Goal: Book appointment/travel/reservation

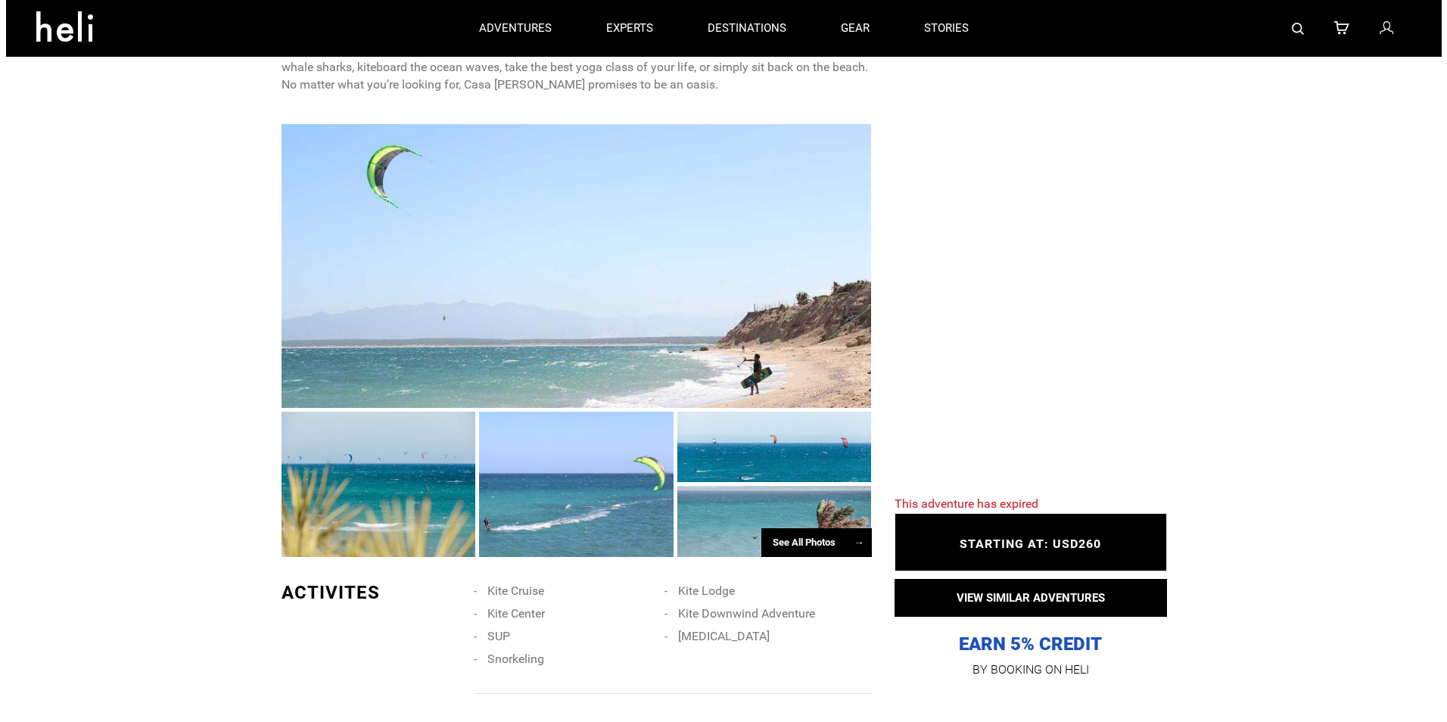
scroll to position [908, 0]
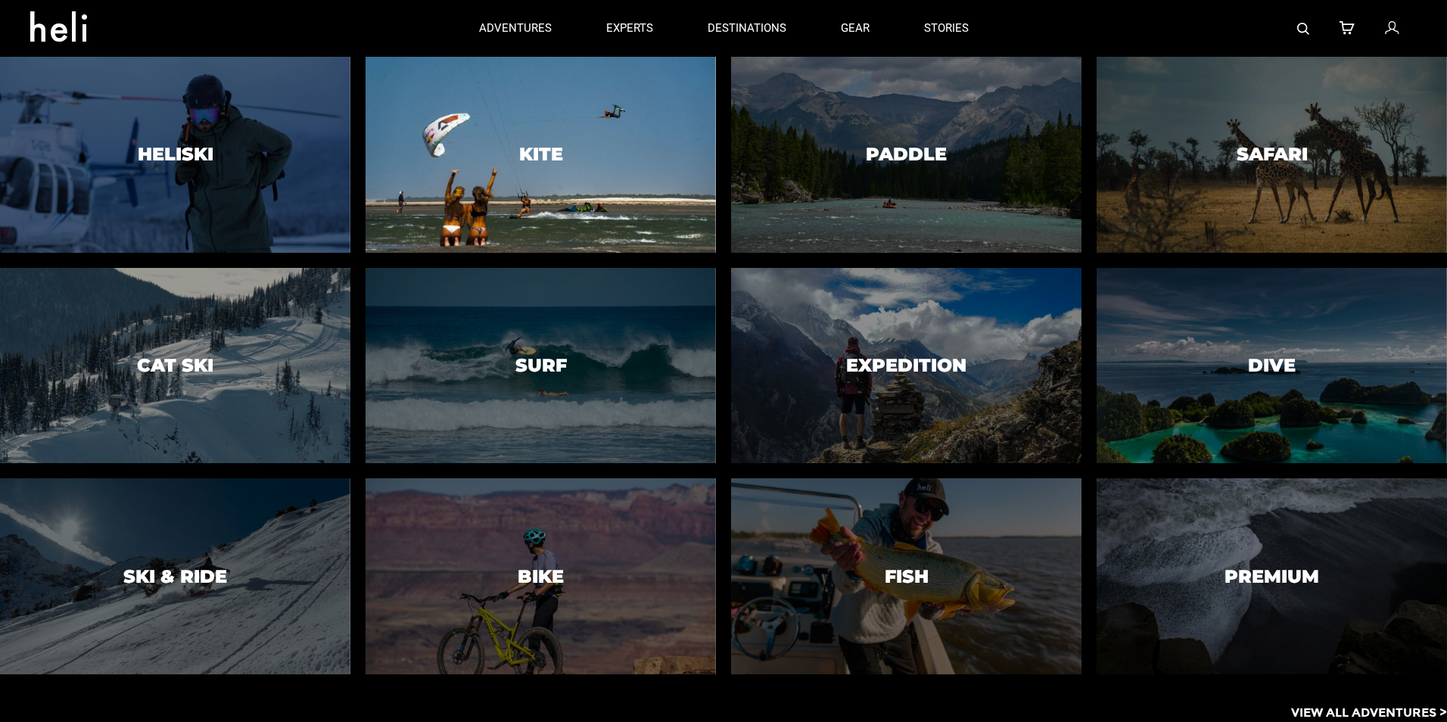
click at [608, 139] on div at bounding box center [540, 154] width 357 height 200
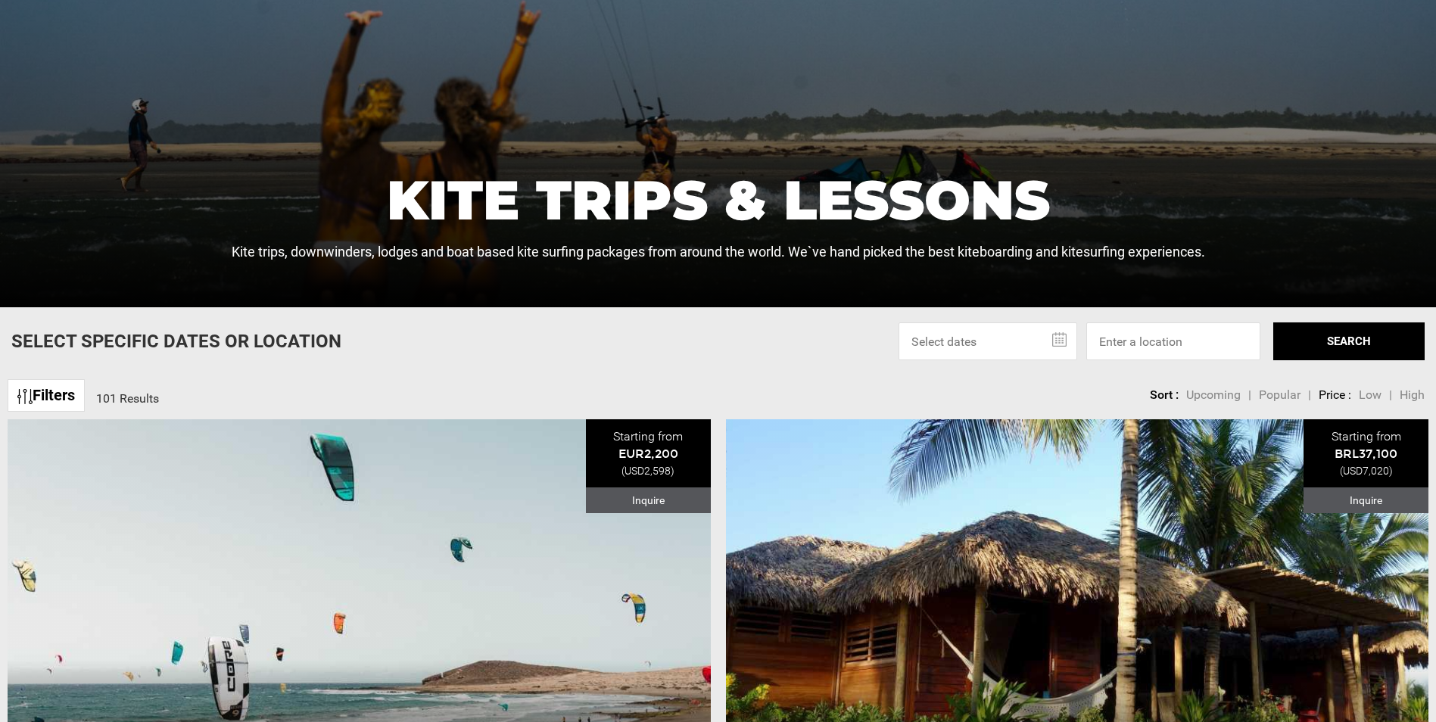
scroll to position [378, 0]
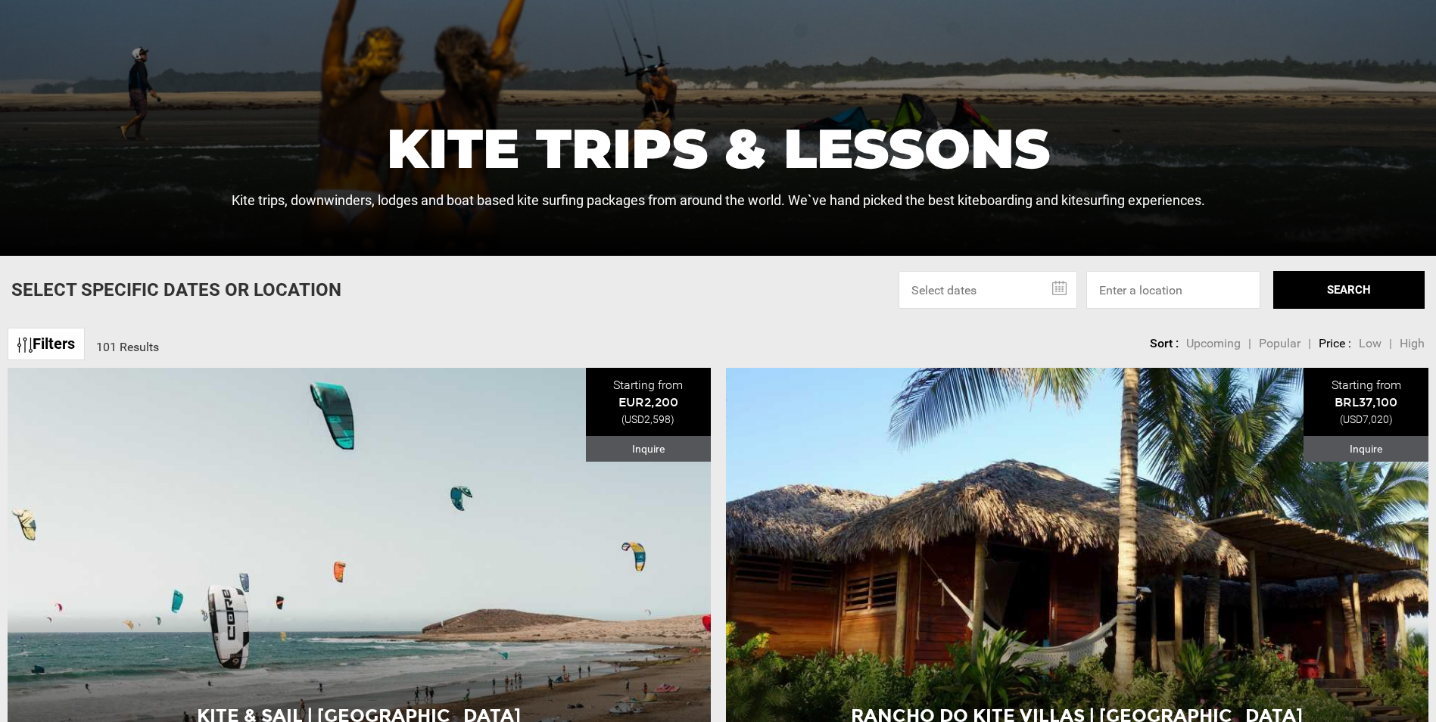
click at [1038, 288] on input "text" at bounding box center [987, 290] width 179 height 38
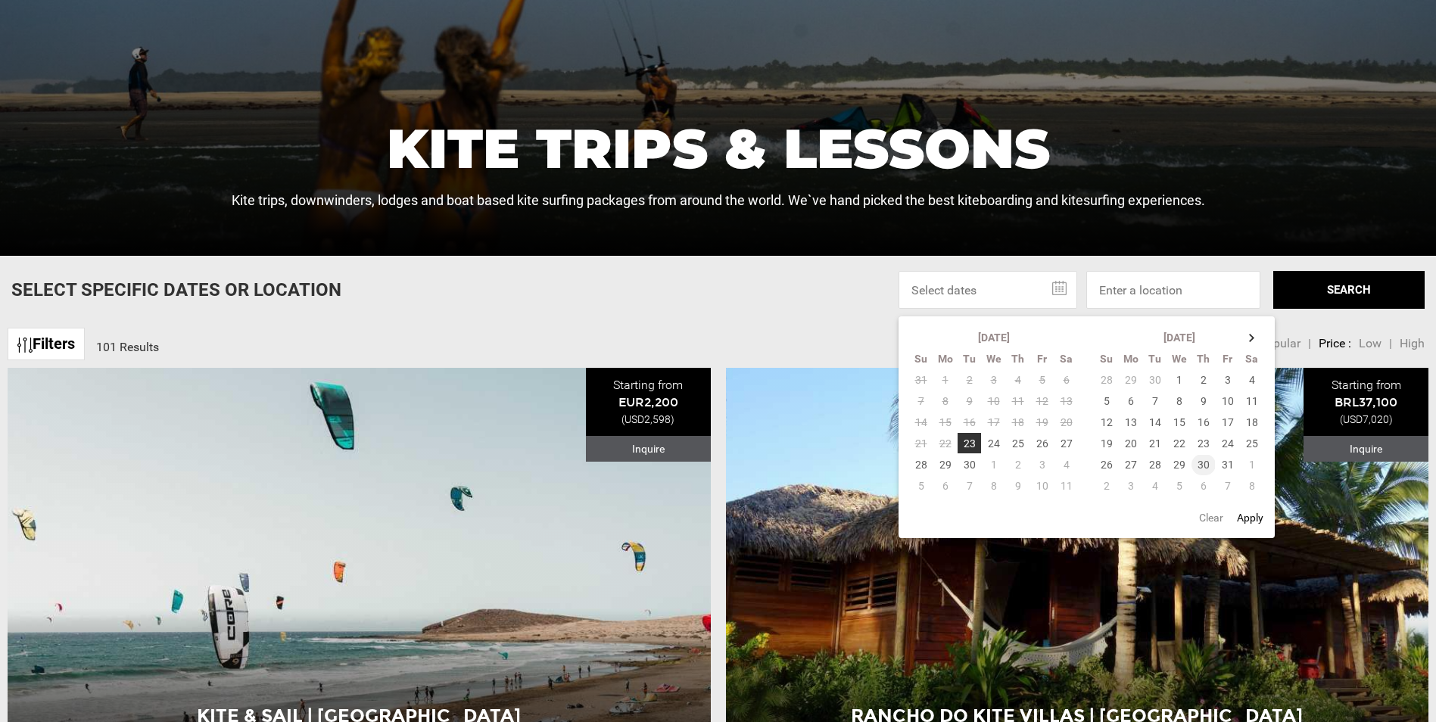
click at [1209, 464] on td "30" at bounding box center [1203, 464] width 24 height 21
click at [1254, 486] on td "8" at bounding box center [1252, 485] width 25 height 21
click at [1256, 518] on button "Apply" at bounding box center [1250, 517] width 36 height 27
type input "10/30/2025 - 11/08/2025"
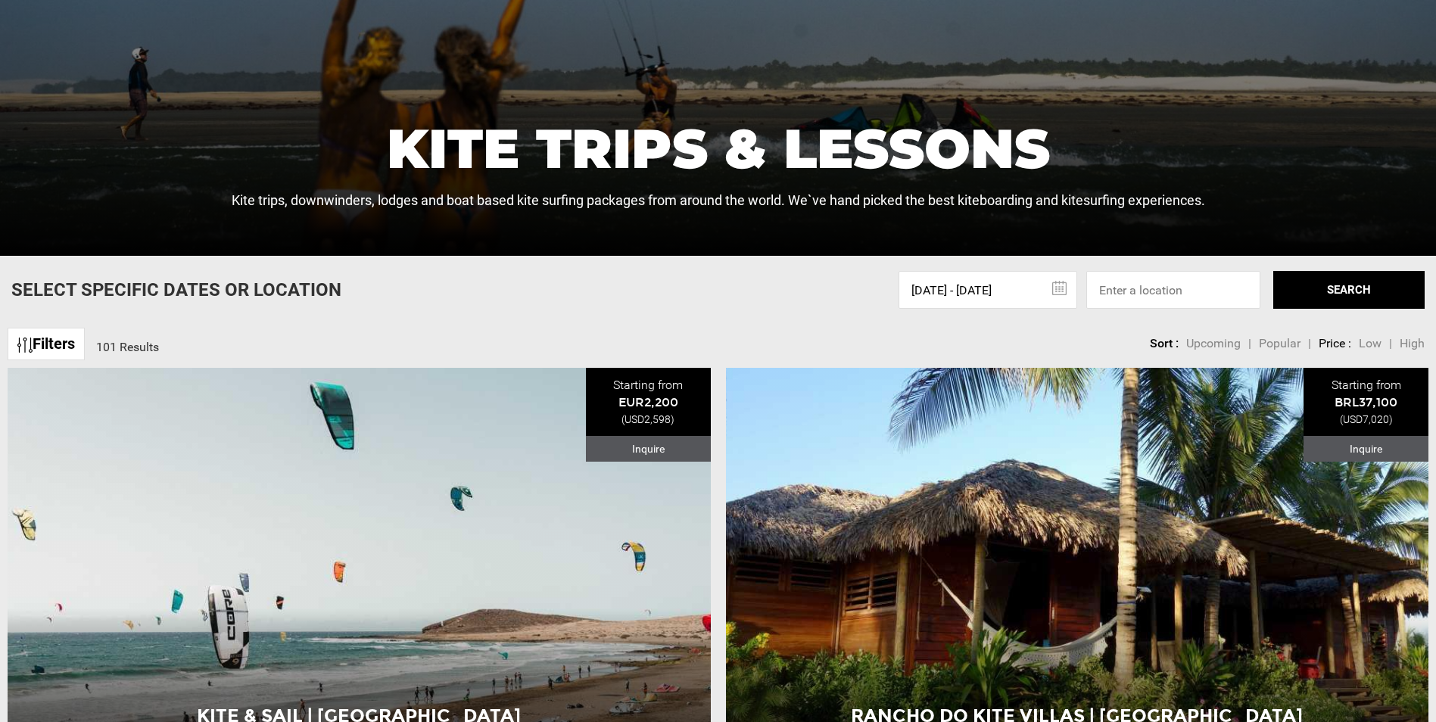
click at [1343, 293] on button "SEARCH" at bounding box center [1348, 290] width 151 height 38
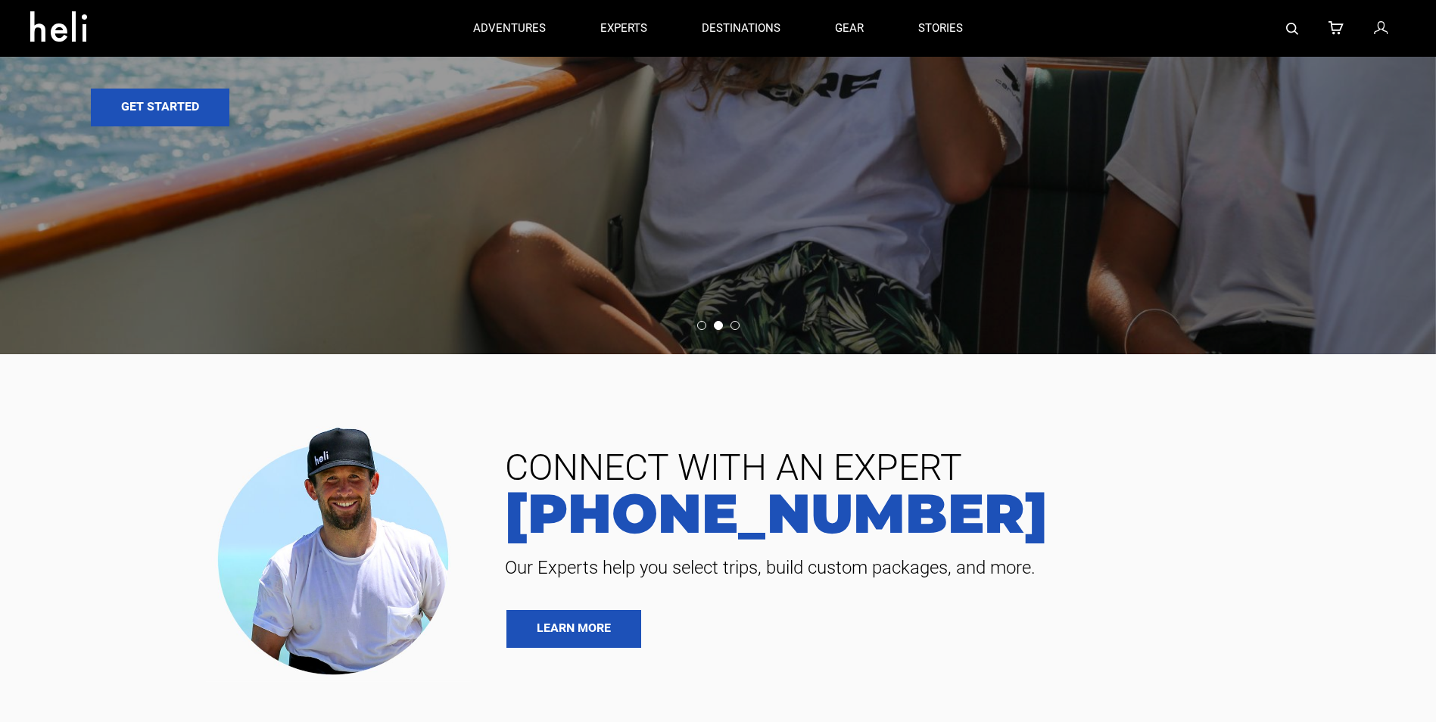
scroll to position [1968, 0]
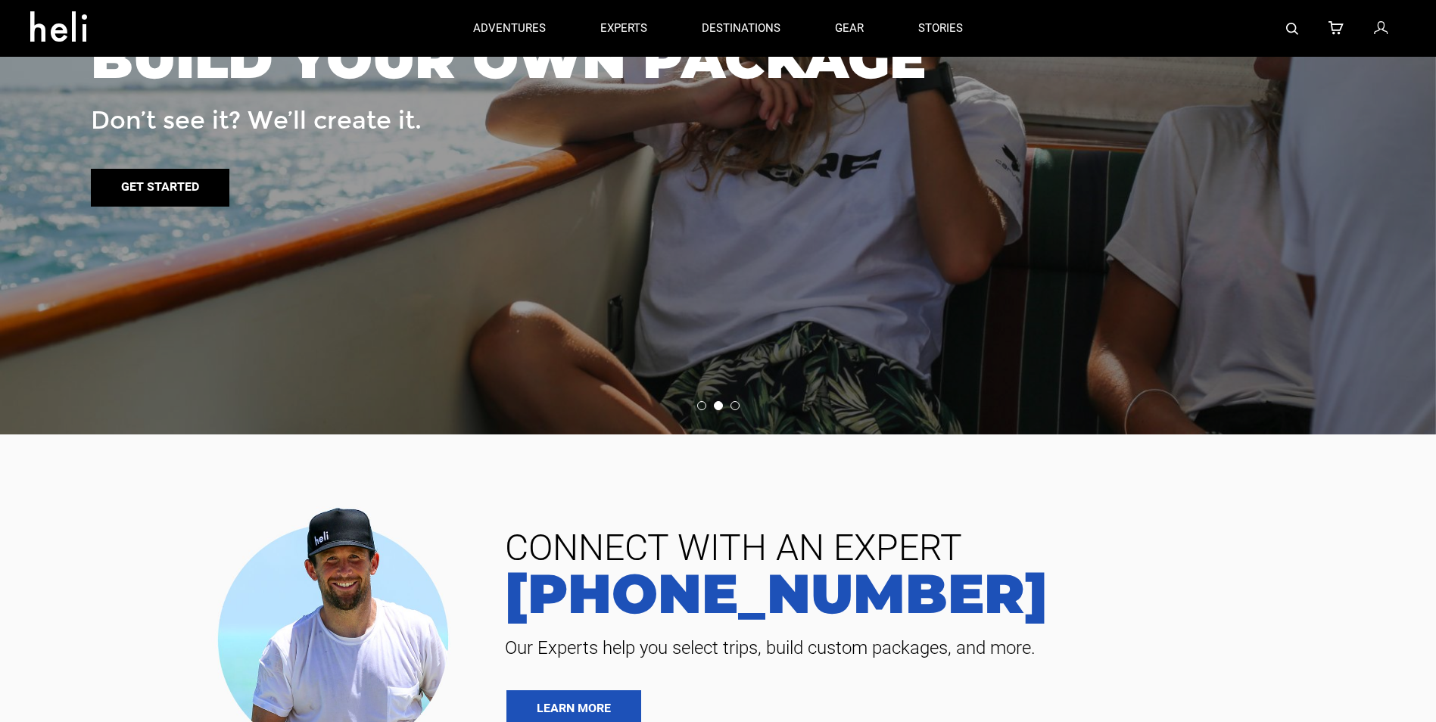
click at [168, 182] on link "Get started" at bounding box center [160, 188] width 138 height 38
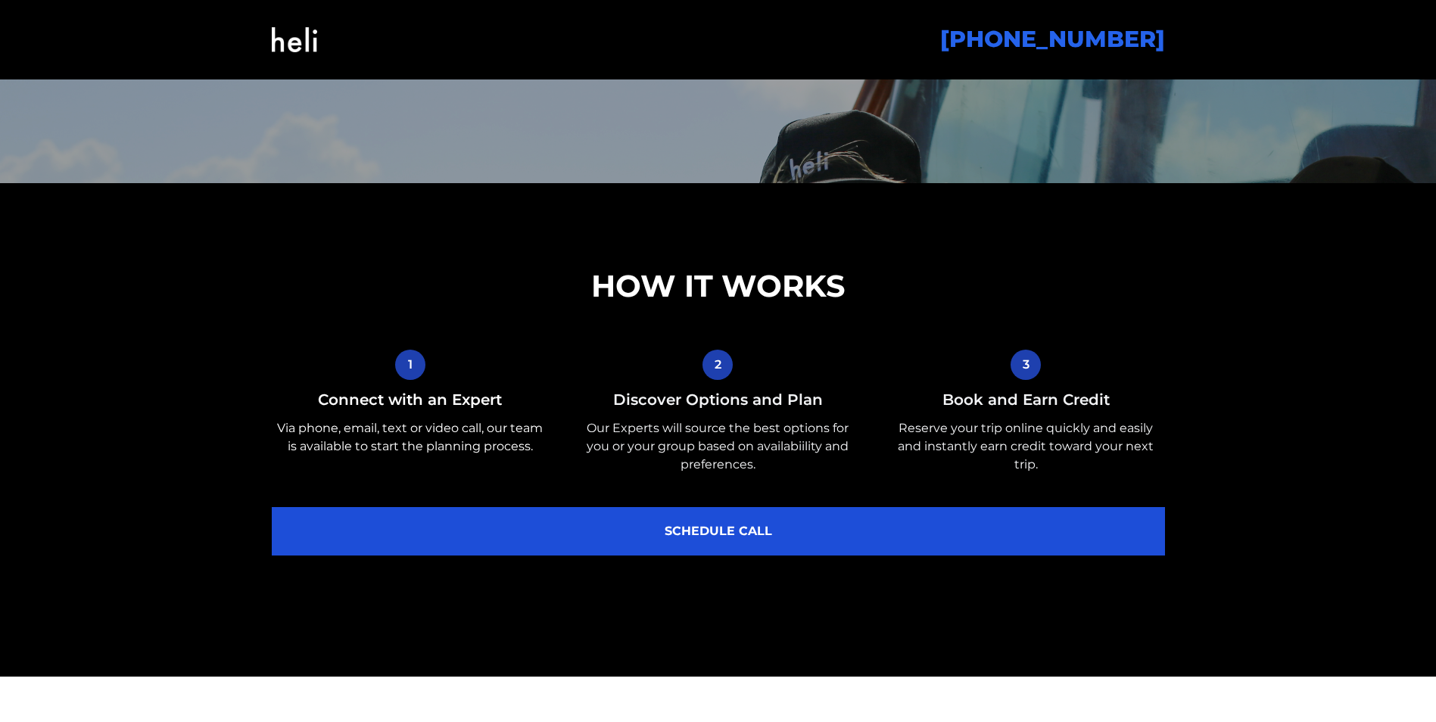
scroll to position [454, 0]
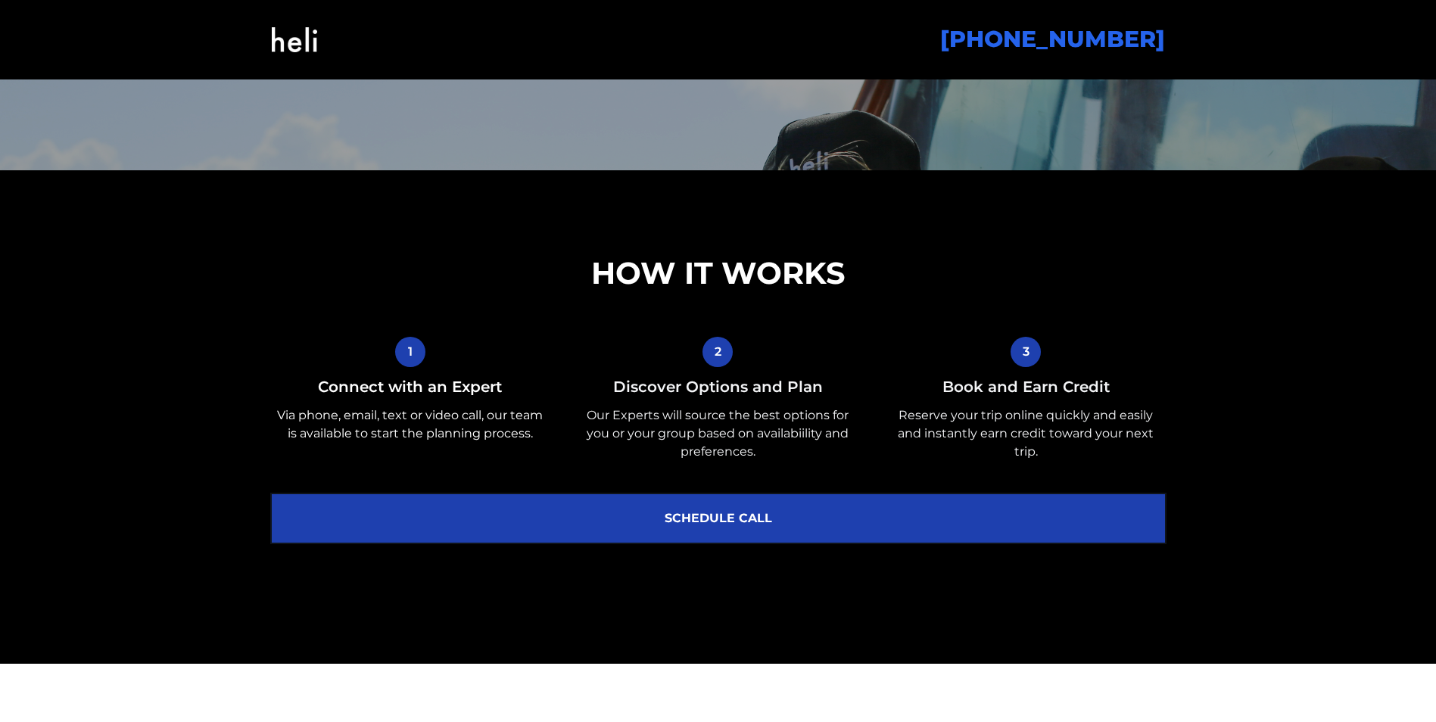
click at [919, 521] on link "SCHEDULE CALL" at bounding box center [718, 518] width 893 height 48
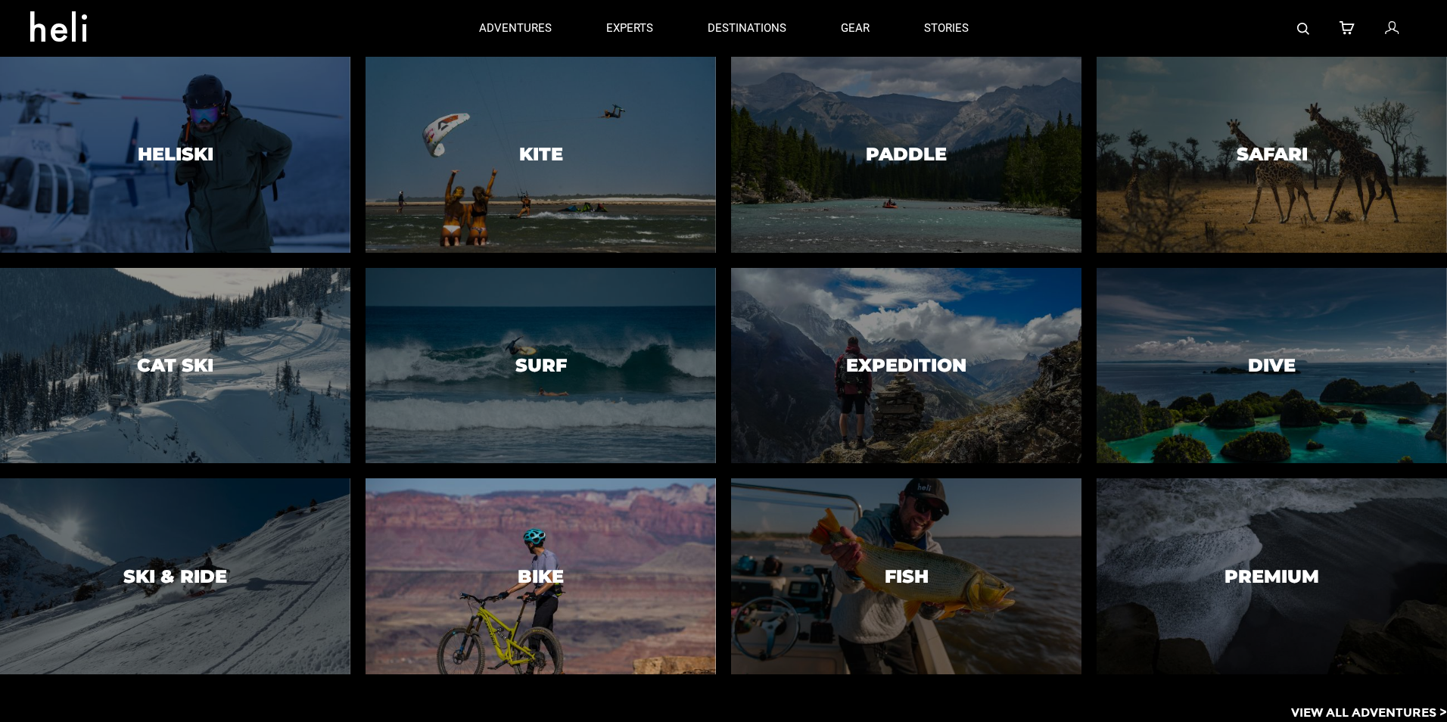
click at [534, 543] on div at bounding box center [540, 577] width 357 height 200
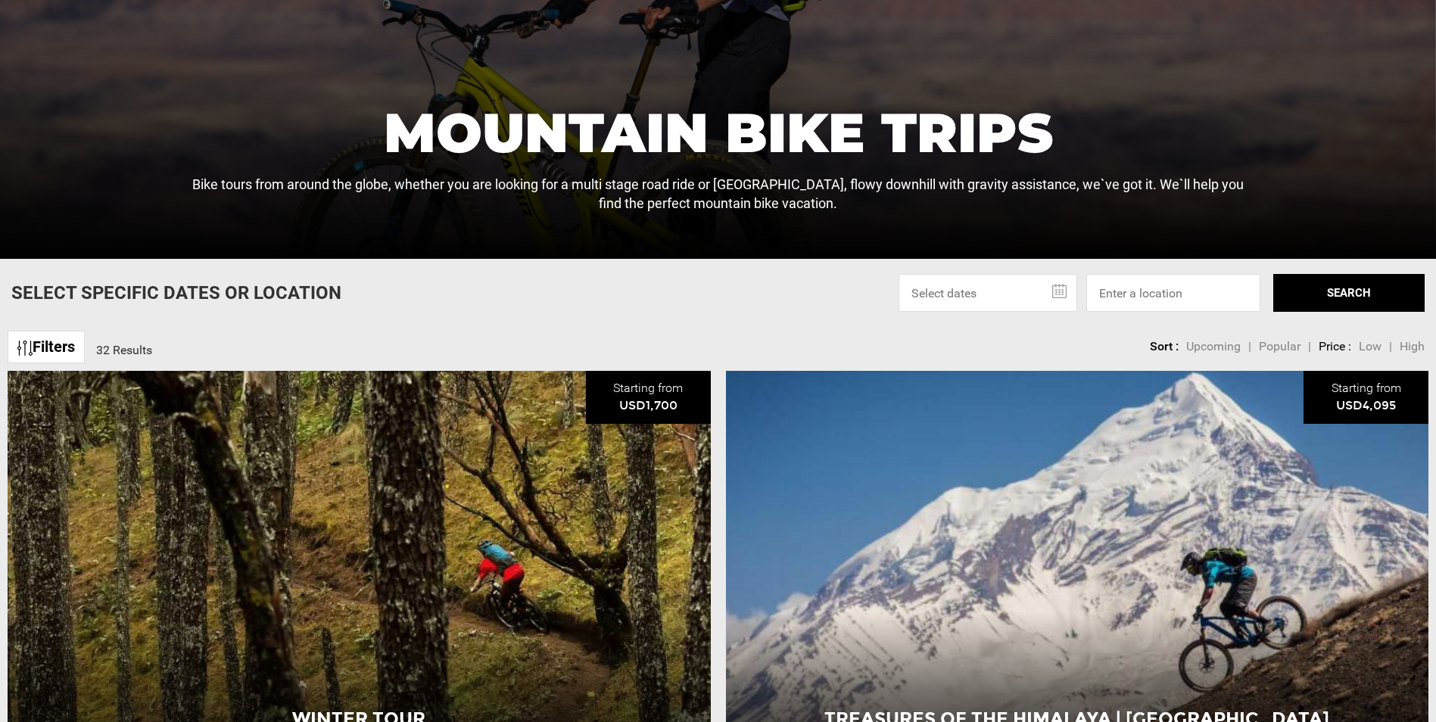
scroll to position [378, 0]
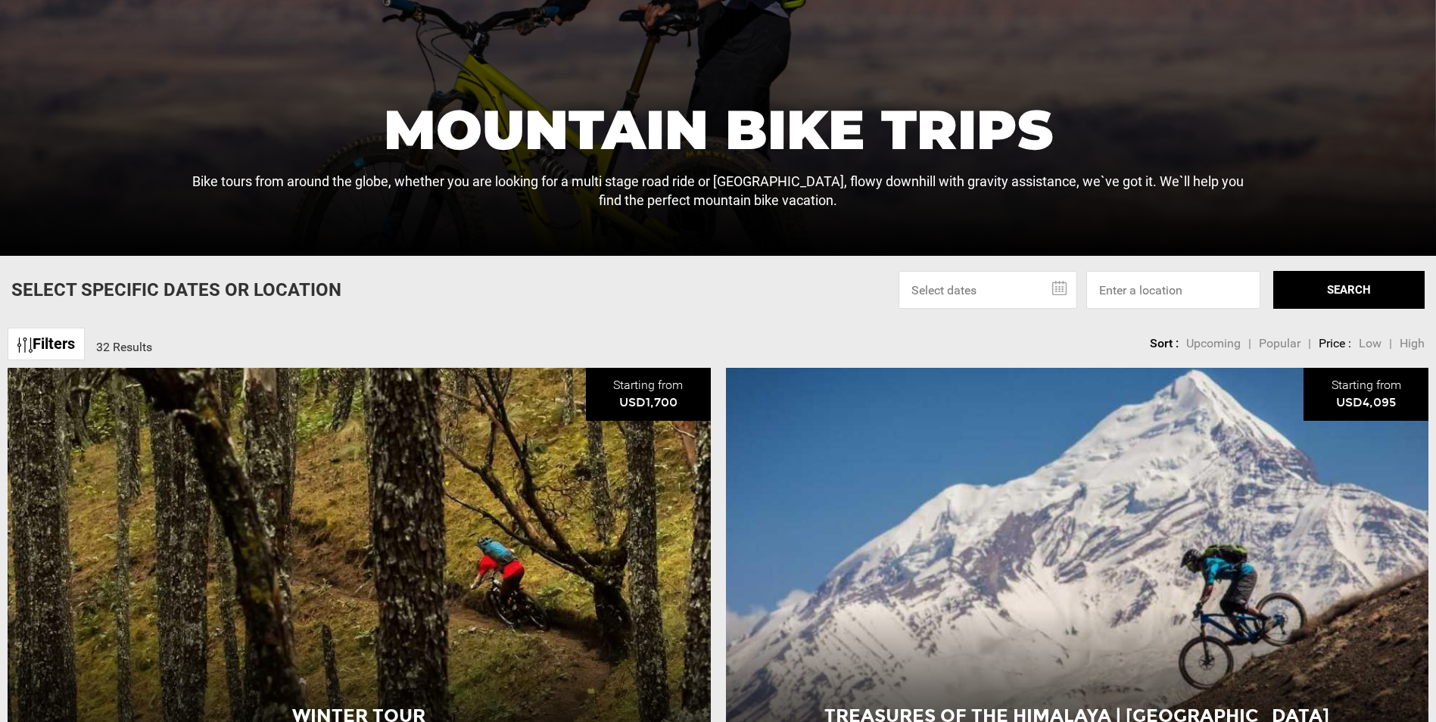
click at [1032, 296] on input "text" at bounding box center [987, 290] width 179 height 38
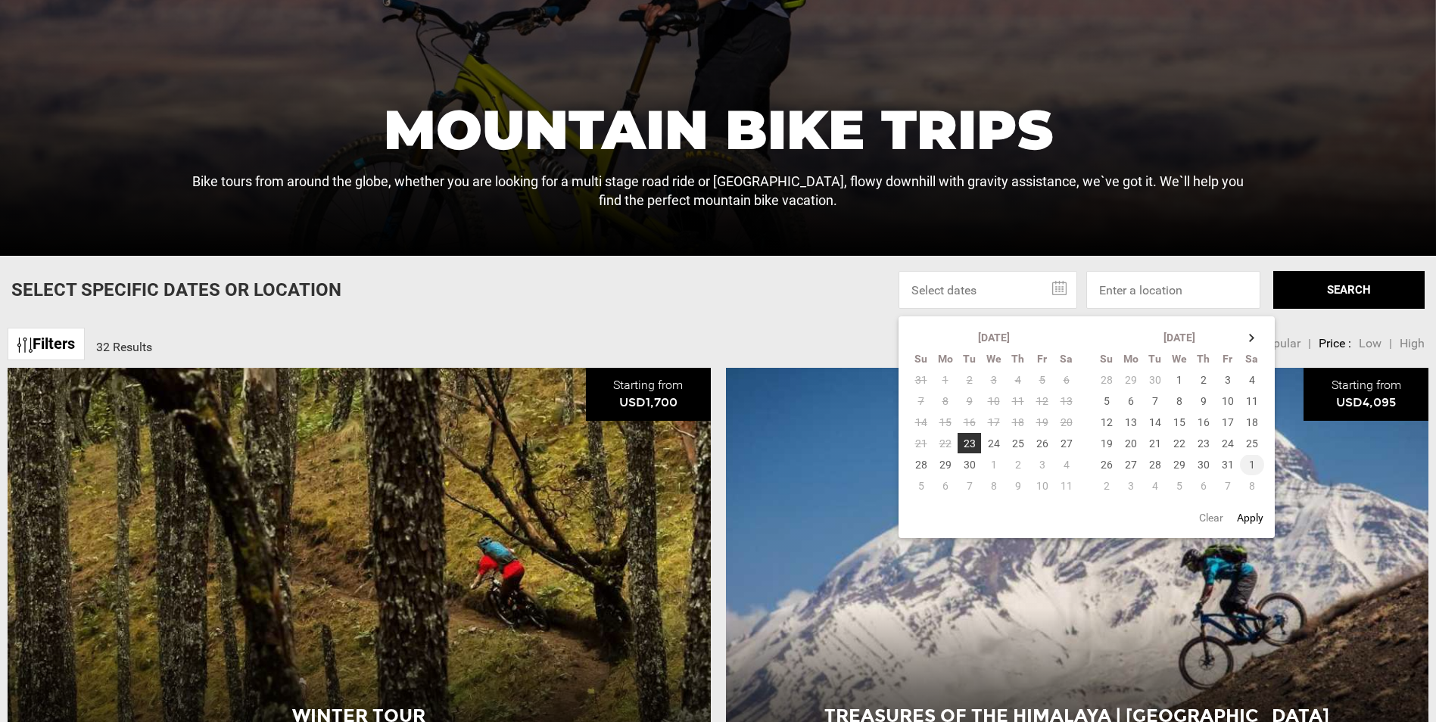
click at [1250, 464] on td "1" at bounding box center [1252, 464] width 25 height 21
click at [1065, 400] on td "8" at bounding box center [1066, 401] width 24 height 21
click at [1312, 293] on button "SEARCH" at bounding box center [1348, 290] width 151 height 38
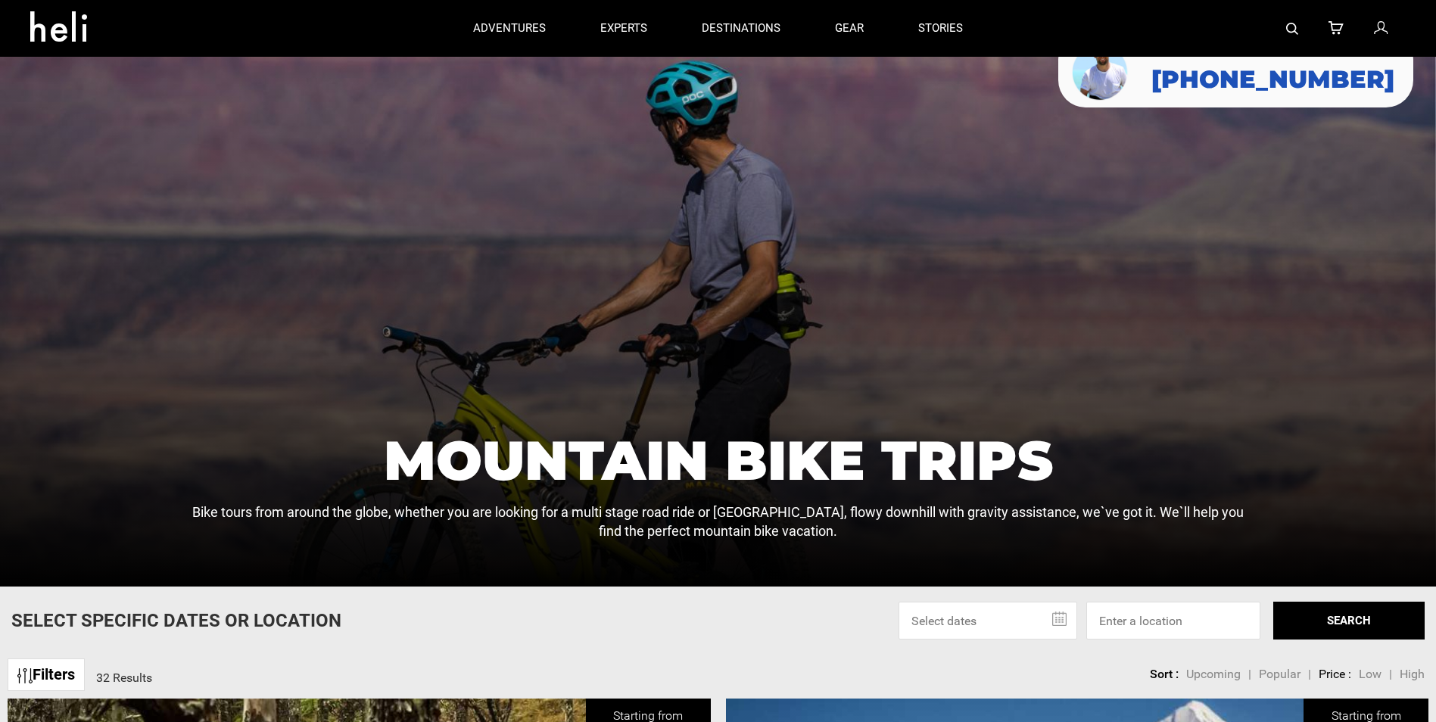
scroll to position [39, 0]
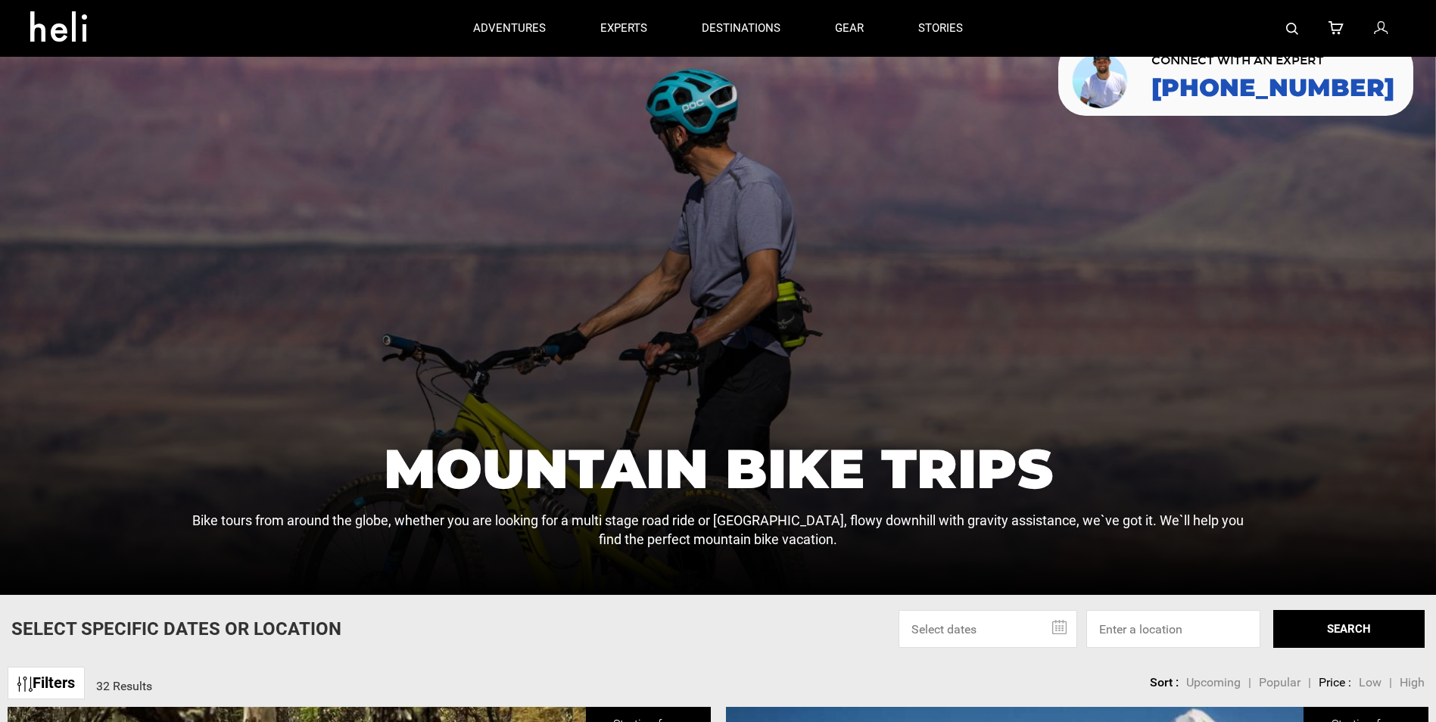
click at [48, 687] on link "Filters" at bounding box center [46, 683] width 77 height 33
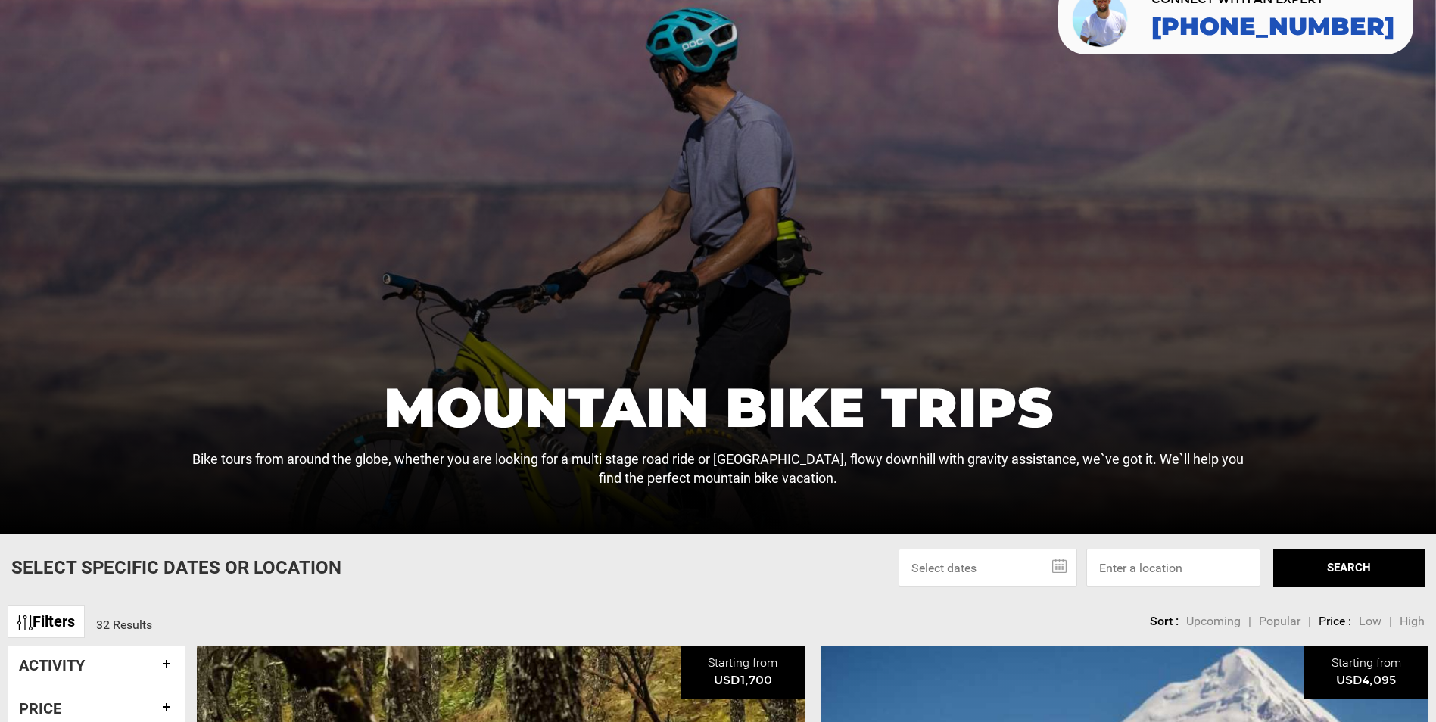
scroll to position [191, 0]
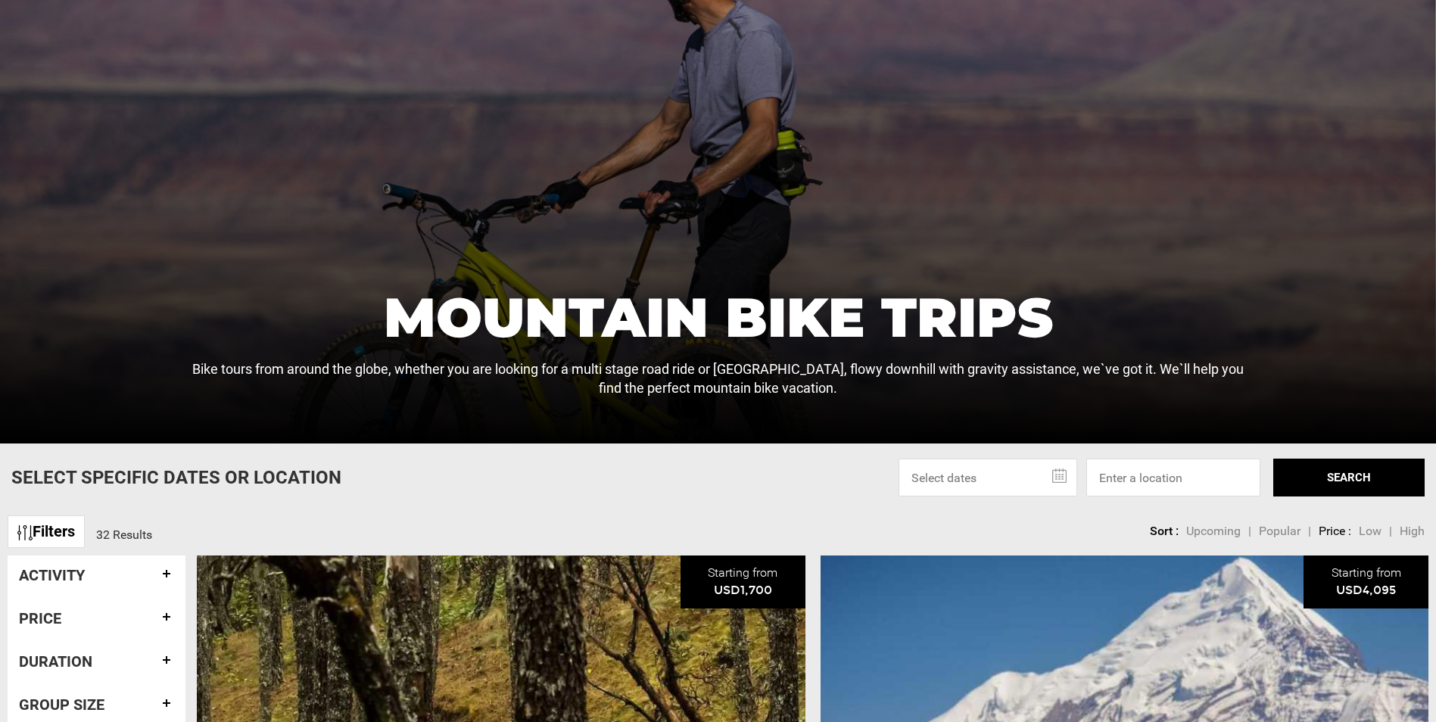
click at [163, 571] on h4 "Activity" at bounding box center [96, 575] width 155 height 17
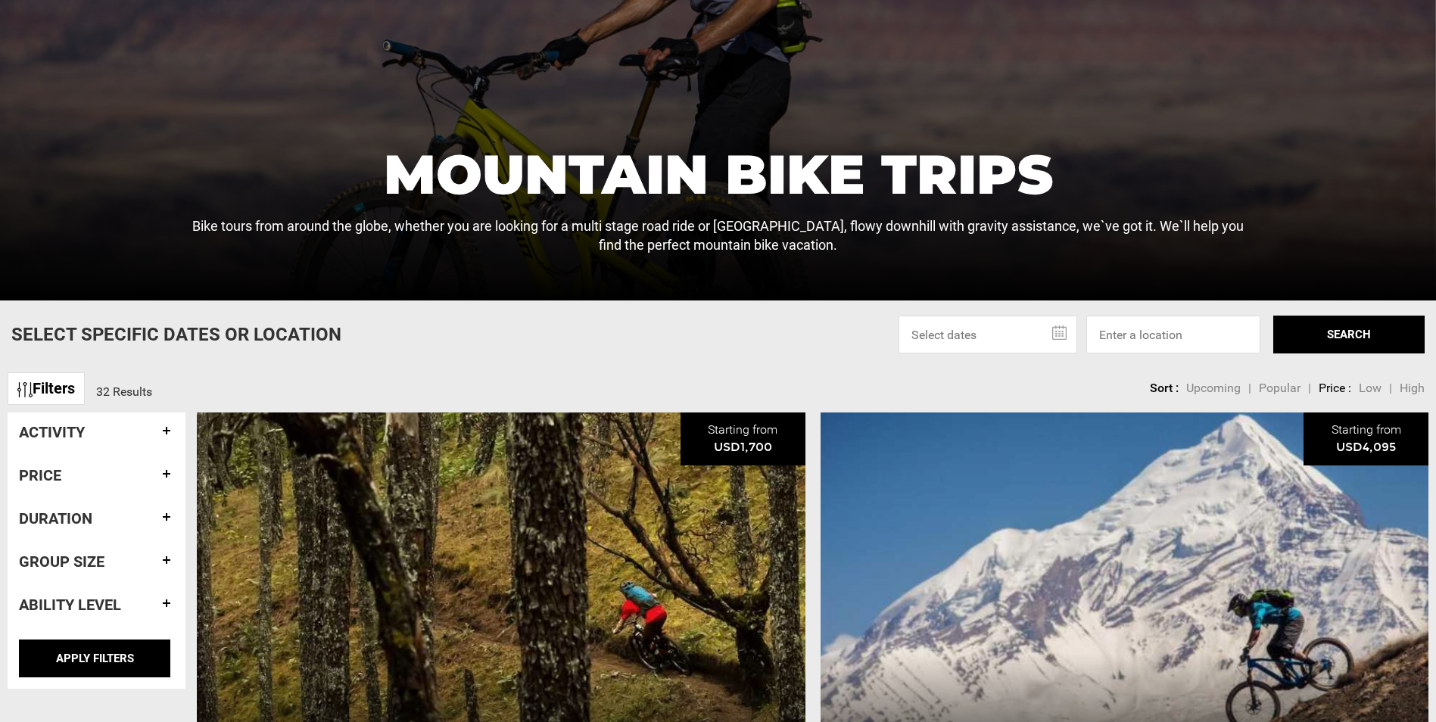
scroll to position [342, 0]
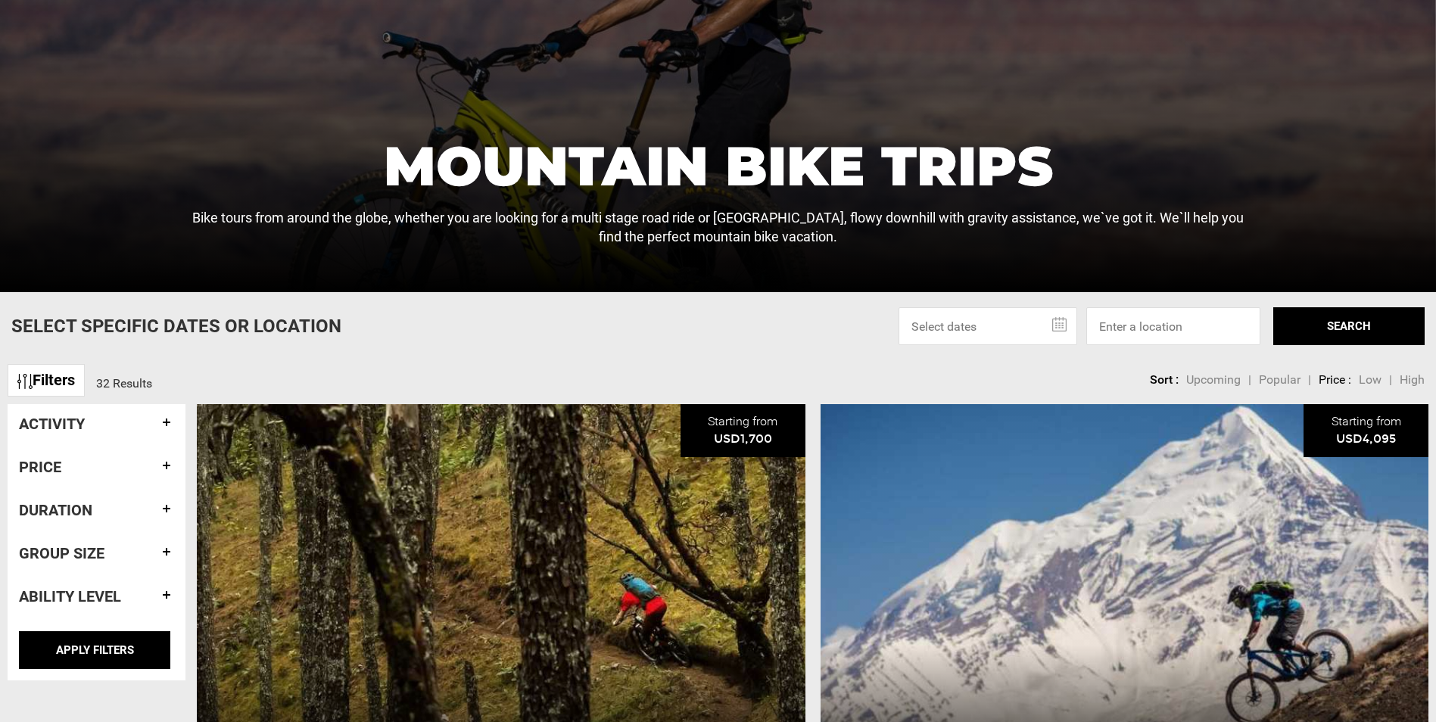
click at [161, 593] on h4 "Ability Level" at bounding box center [96, 596] width 155 height 17
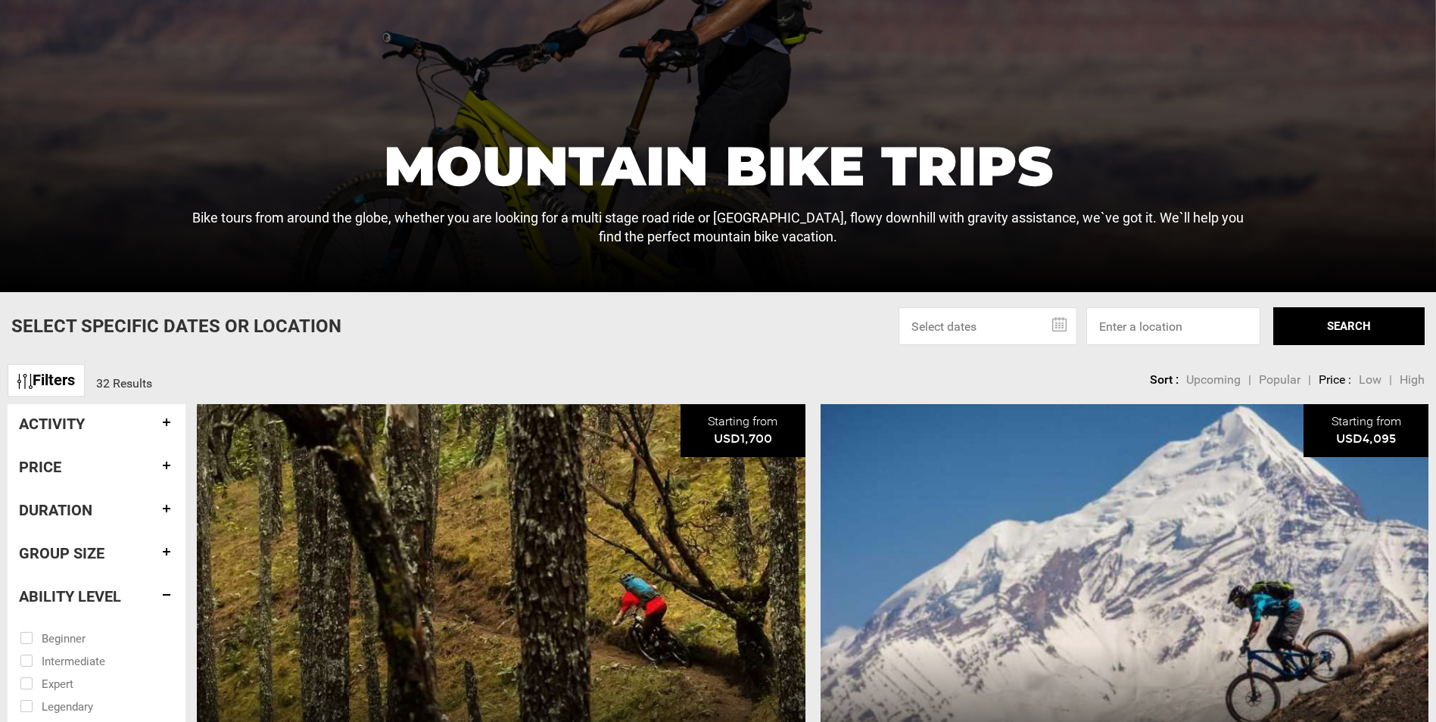
click at [74, 636] on input "checkbox" at bounding box center [86, 637] width 132 height 23
checkbox input "true"
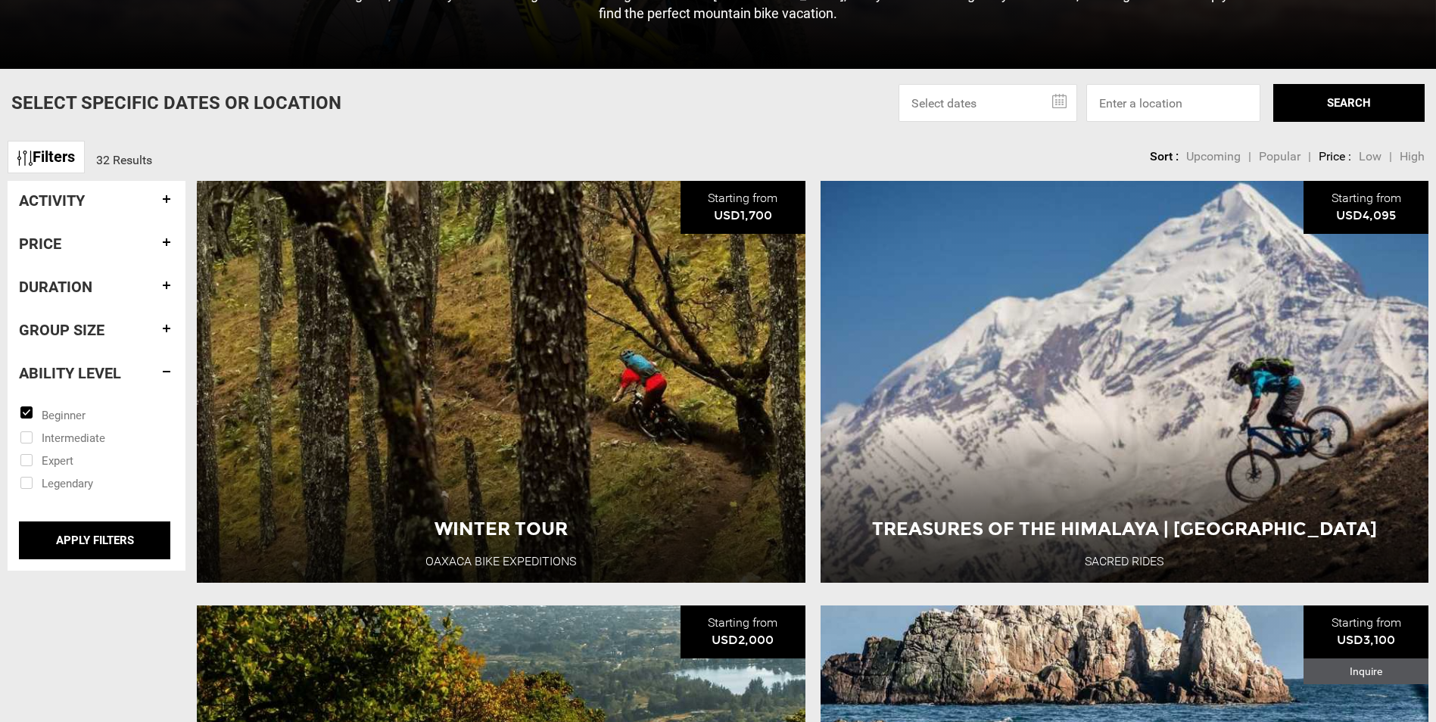
scroll to position [569, 0]
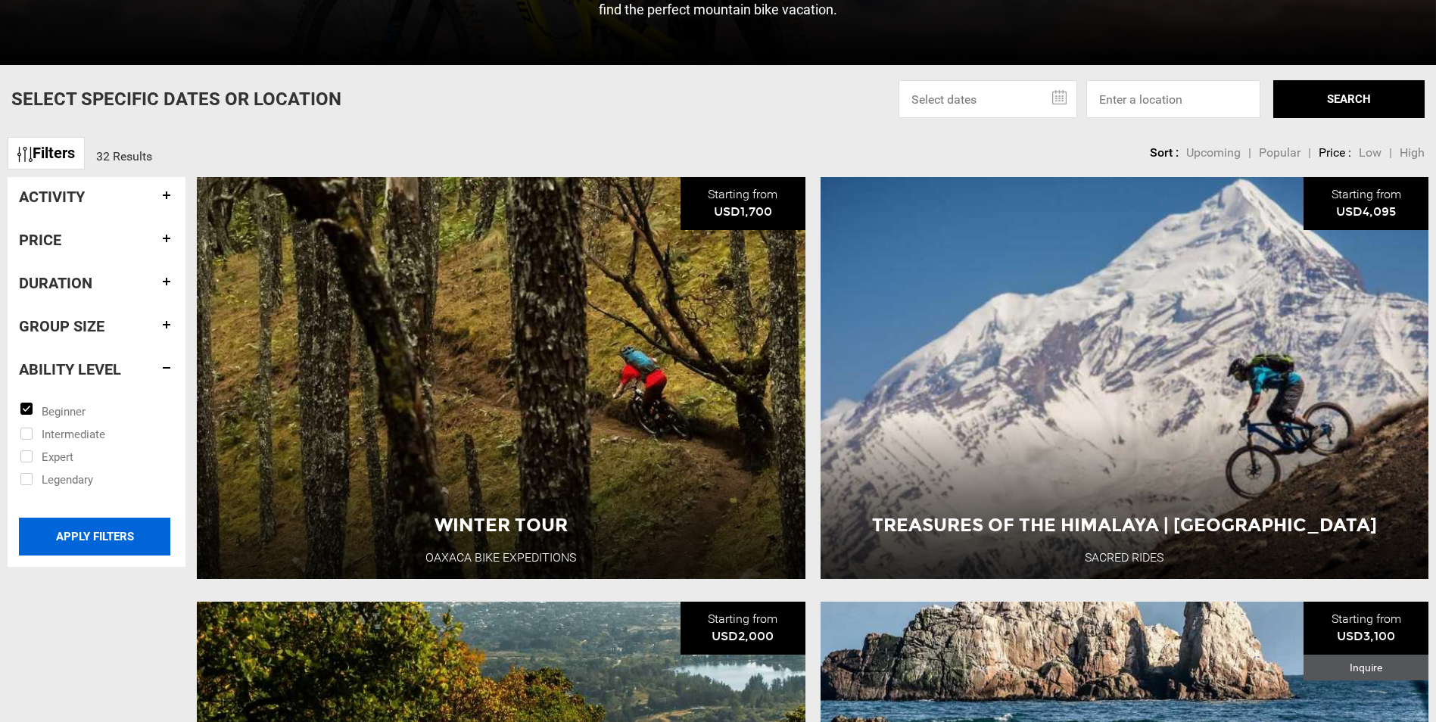
click at [123, 541] on input "APPLY FILTERS" at bounding box center [94, 537] width 151 height 38
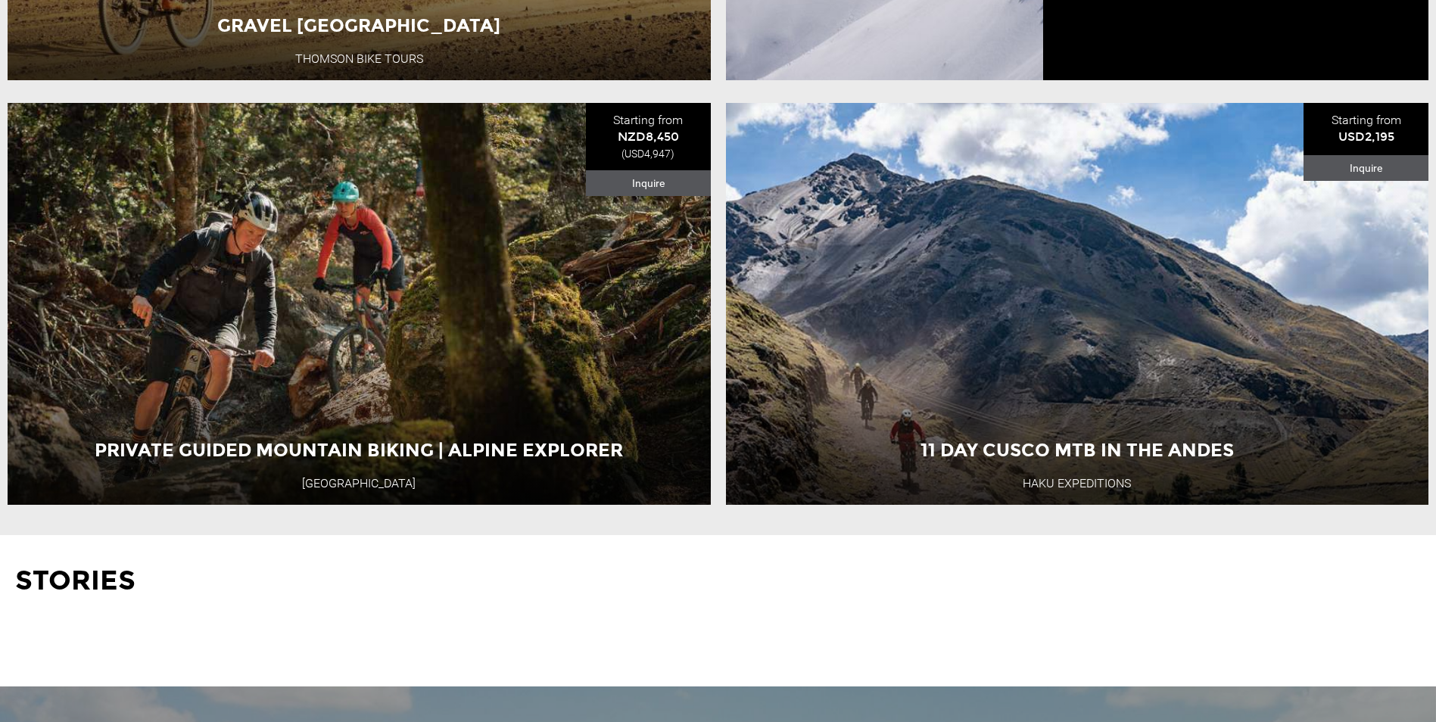
scroll to position [2461, 0]
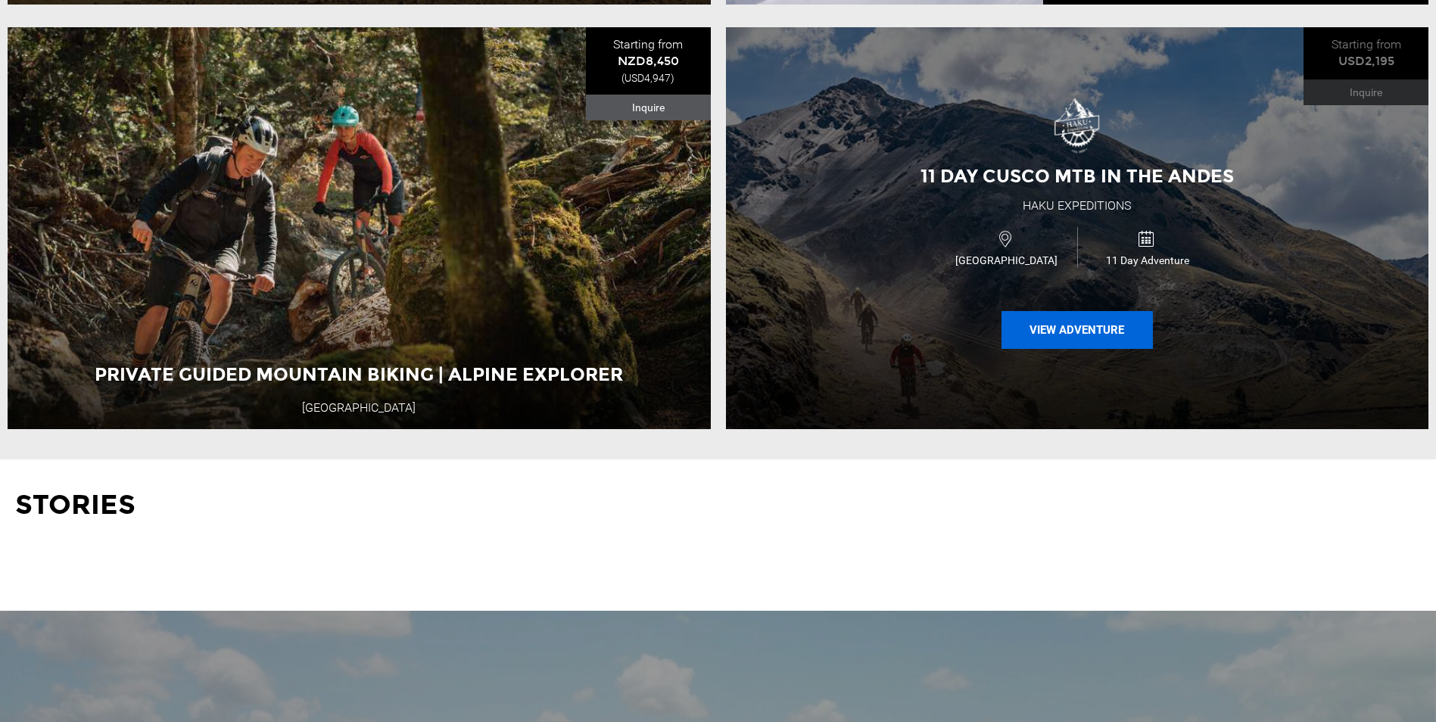
click at [1090, 341] on button "View Adventure" at bounding box center [1076, 330] width 151 height 38
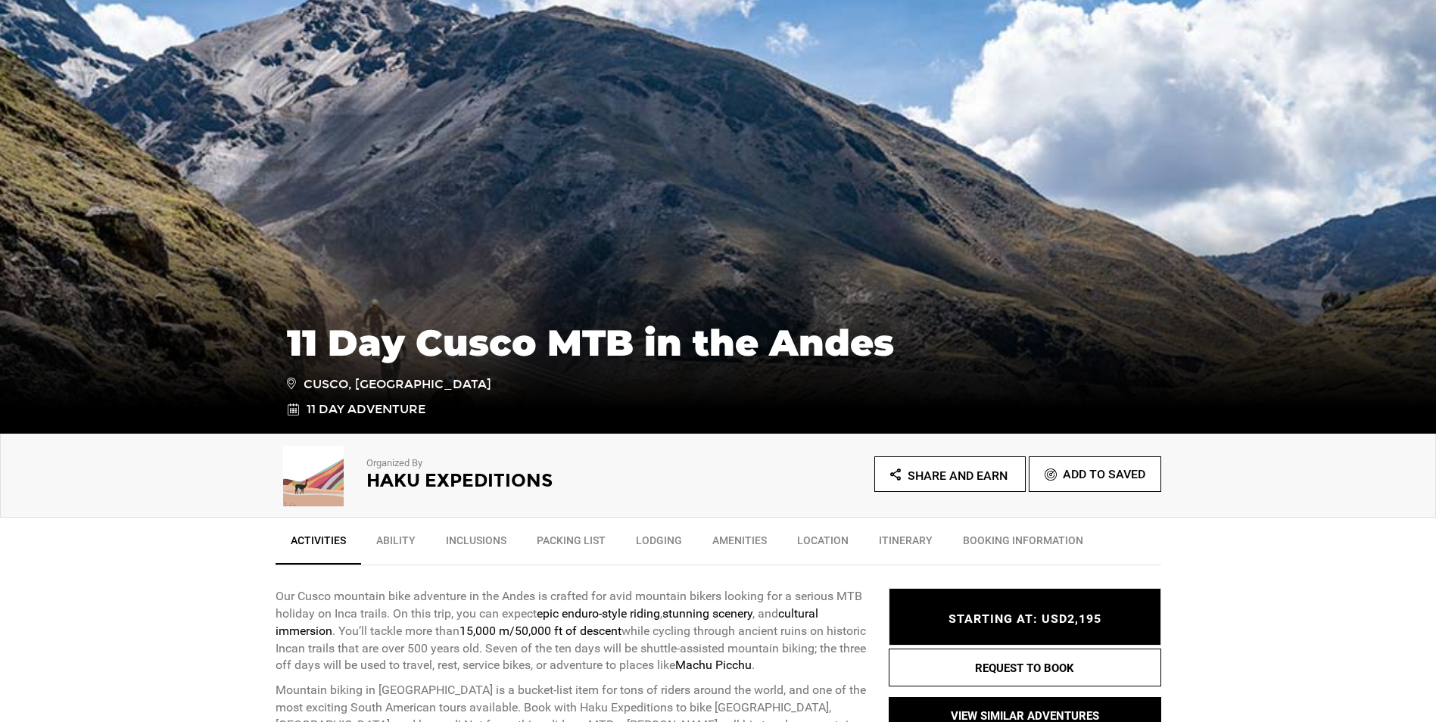
scroll to position [378, 0]
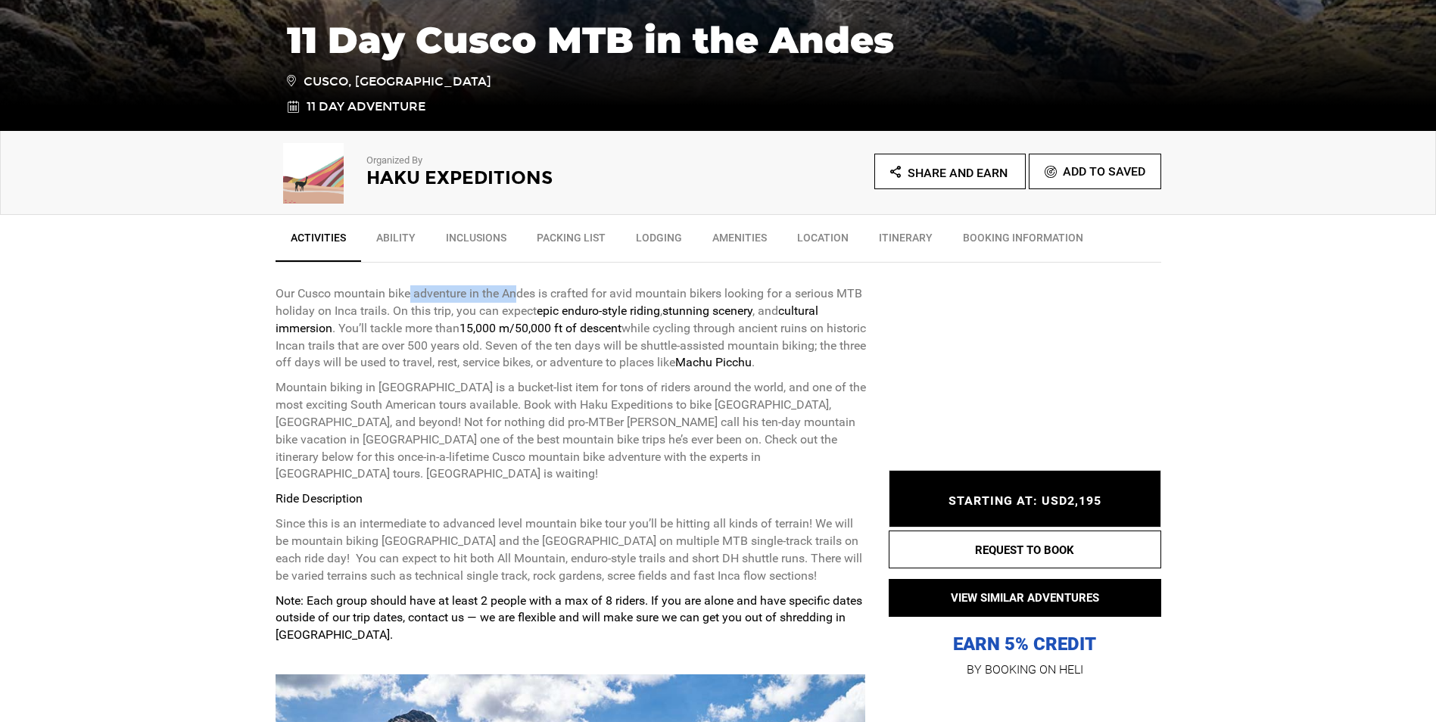
drag, startPoint x: 412, startPoint y: 297, endPoint x: 520, endPoint y: 294, distance: 108.3
click at [520, 294] on p "Our Cusco mountain bike adventure in the Andes is crafted for avid mountain bik…" at bounding box center [570, 328] width 590 height 86
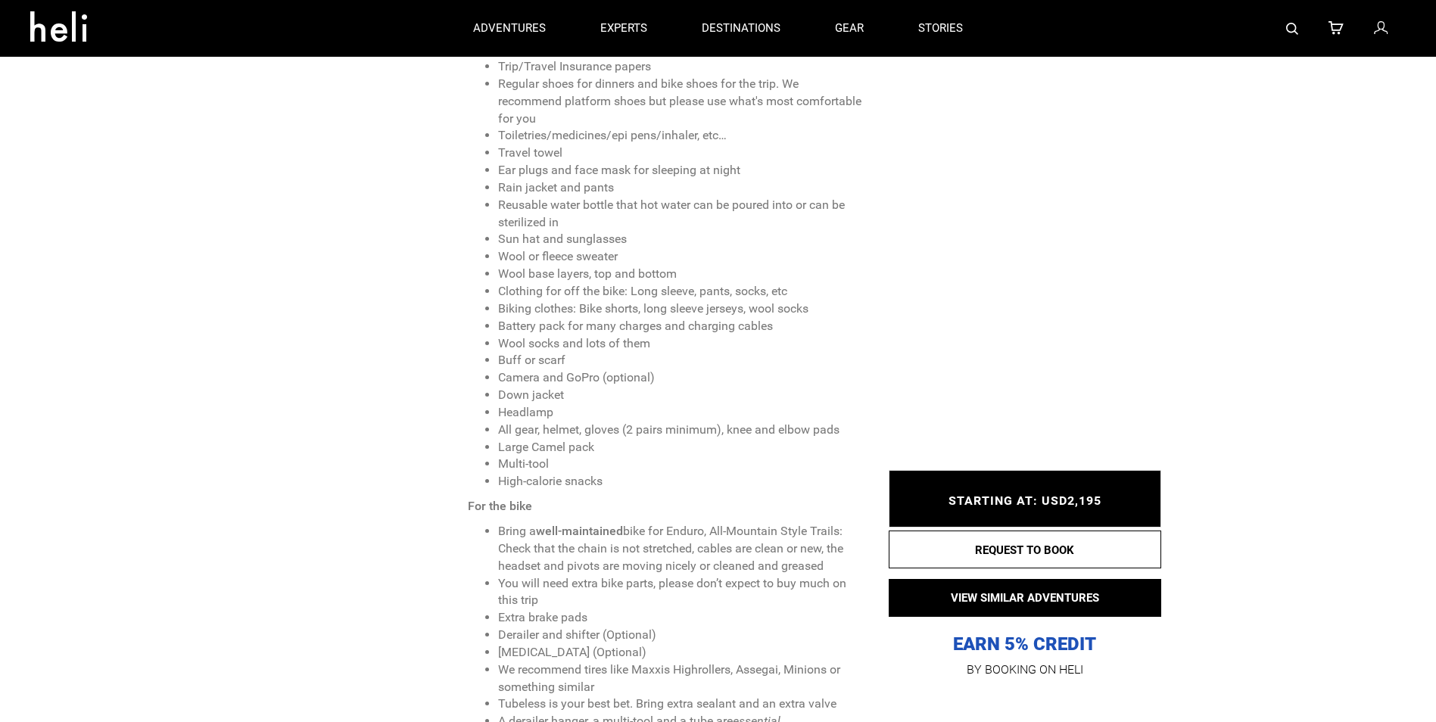
scroll to position [2498, 0]
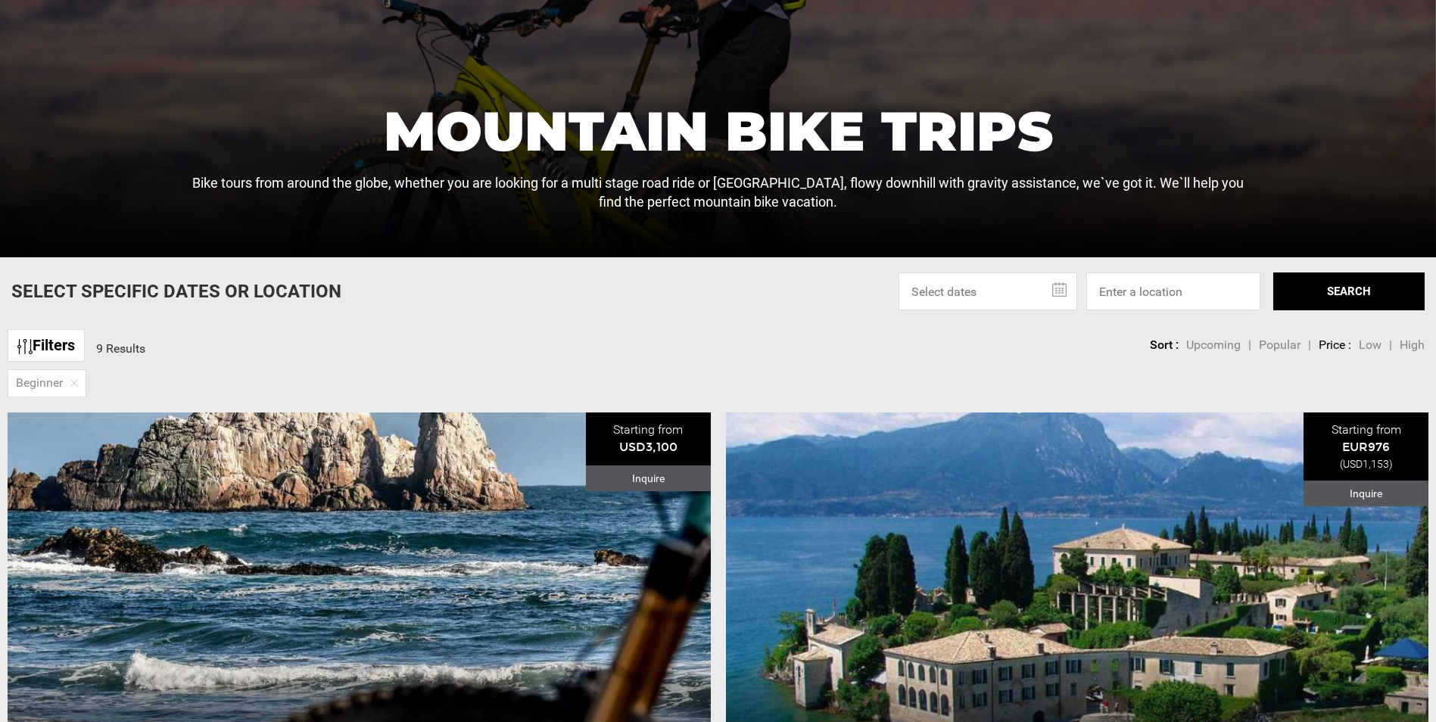
scroll to position [378, 0]
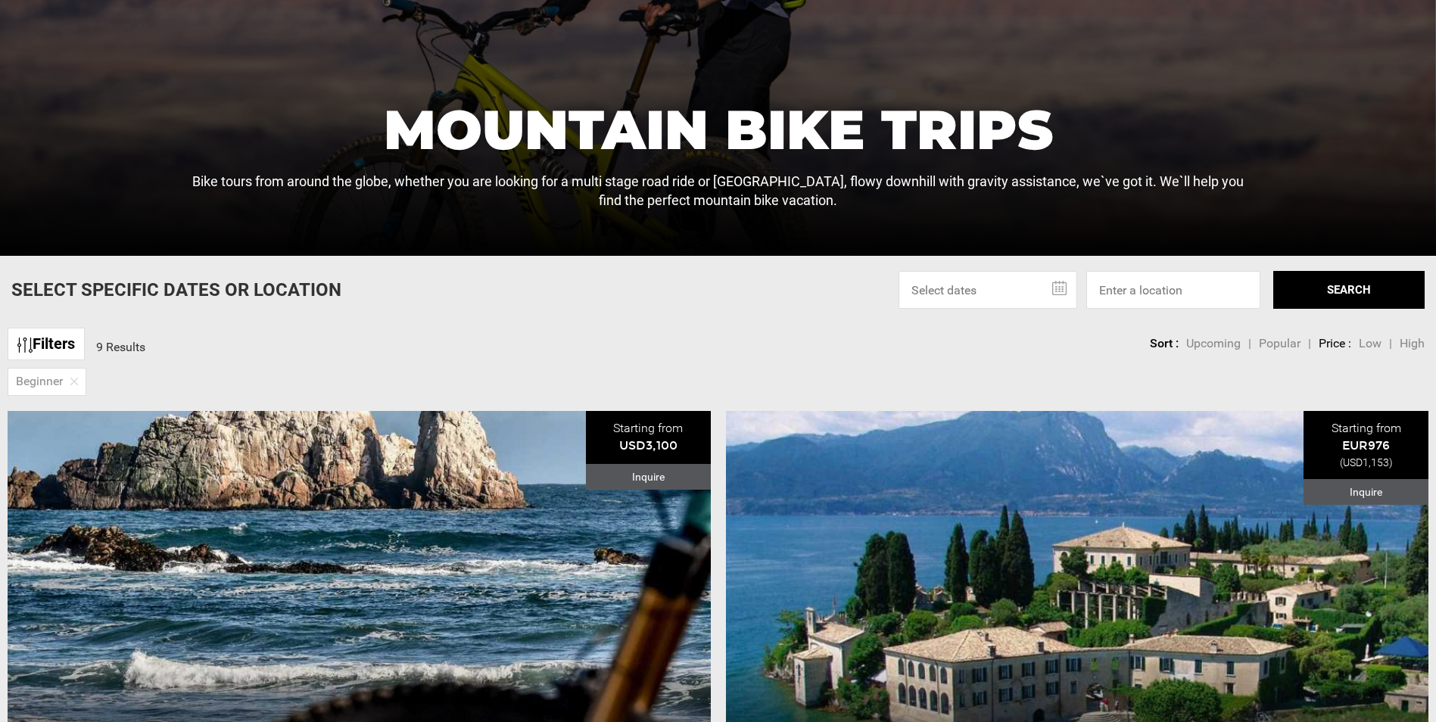
click at [76, 375] on span at bounding box center [74, 380] width 8 height 17
click at [71, 381] on img at bounding box center [74, 382] width 8 height 8
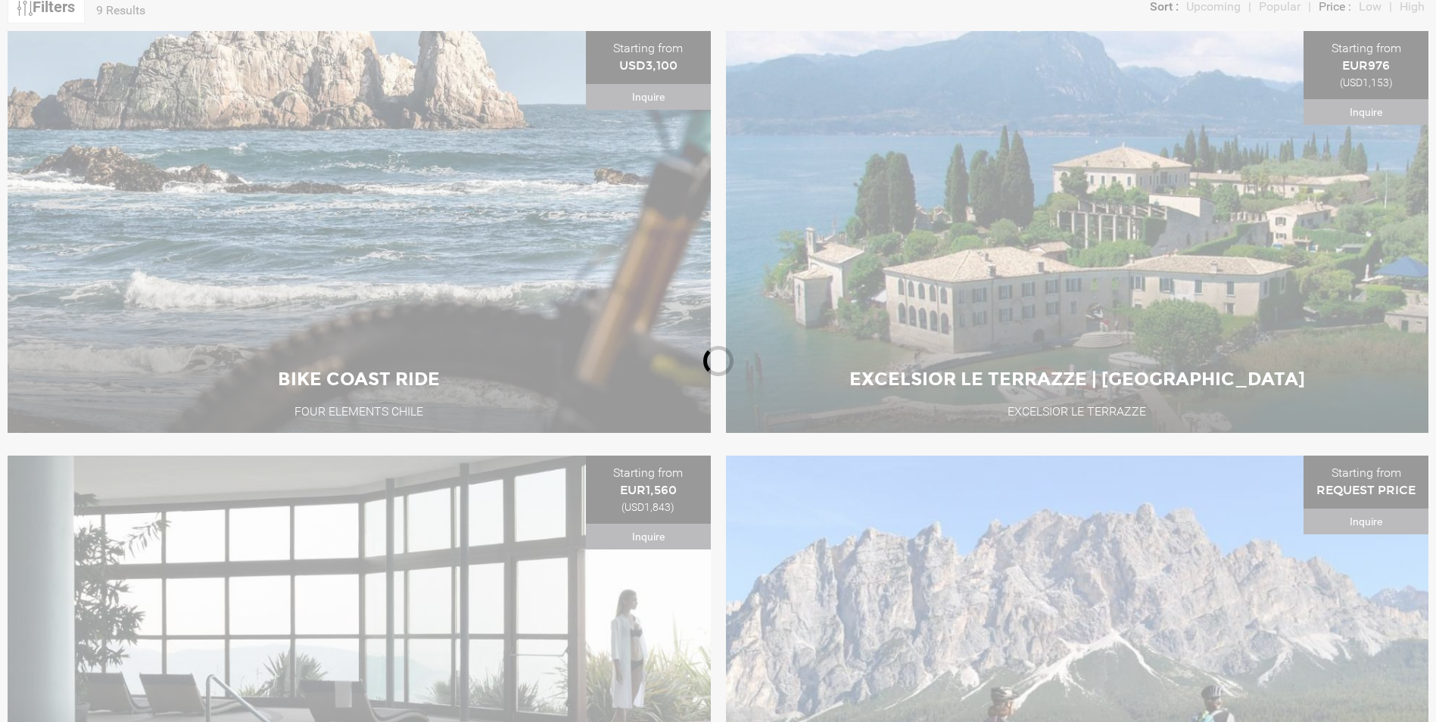
scroll to position [717, 0]
